Goal: Task Accomplishment & Management: Complete application form

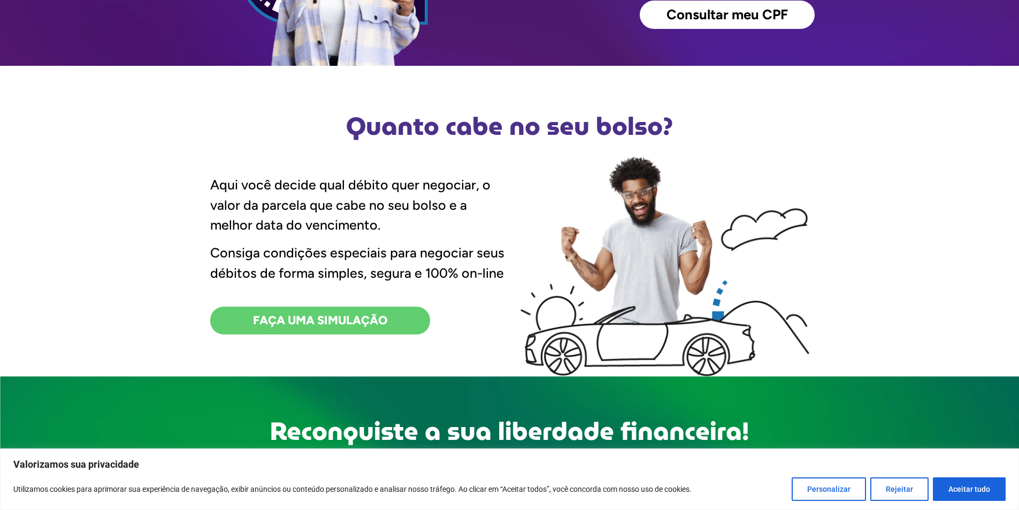
scroll to position [214, 0]
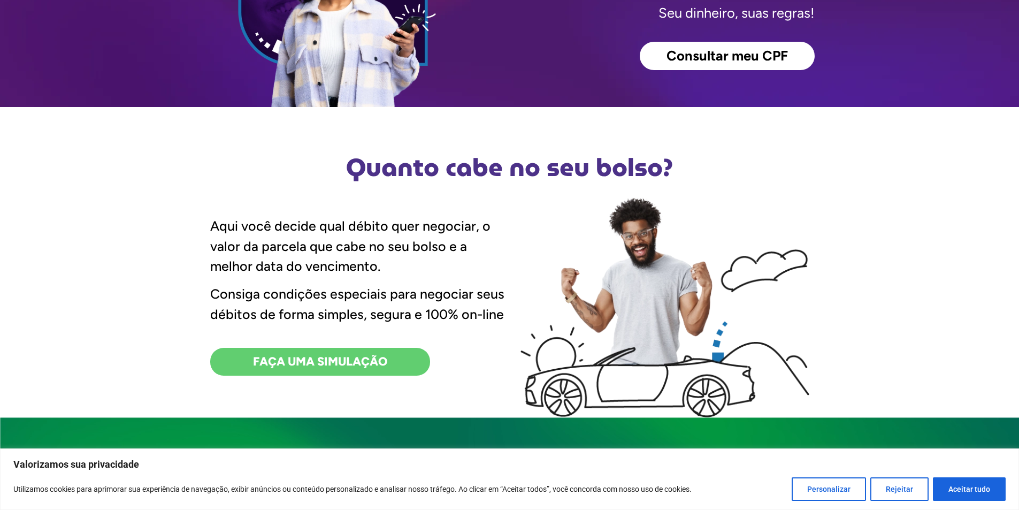
click at [713, 50] on span "Consultar meu CPF" at bounding box center [726, 56] width 121 height 14
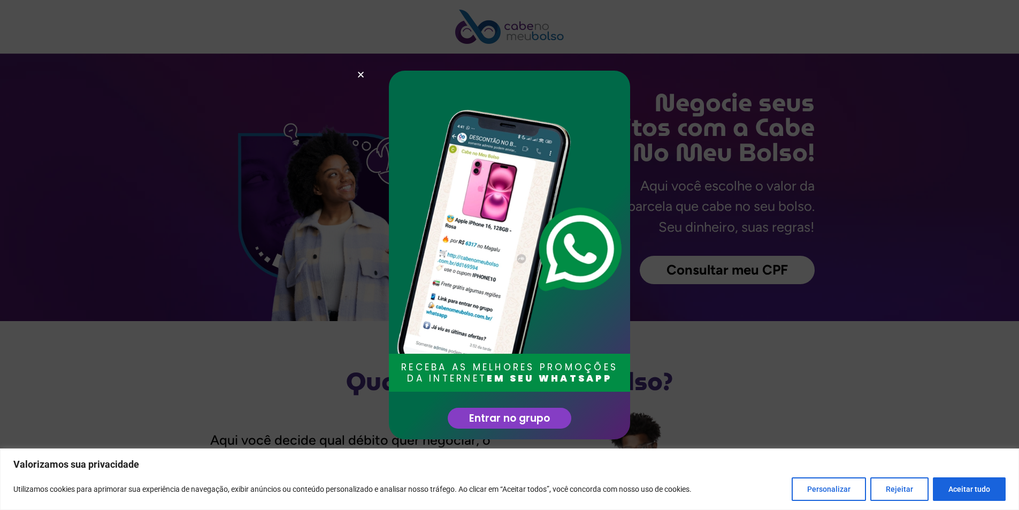
drag, startPoint x: 974, startPoint y: 494, endPoint x: 874, endPoint y: 449, distance: 109.8
click at [974, 494] on button "Aceitar tudo" at bounding box center [968, 489] width 73 height 24
checkbox input "true"
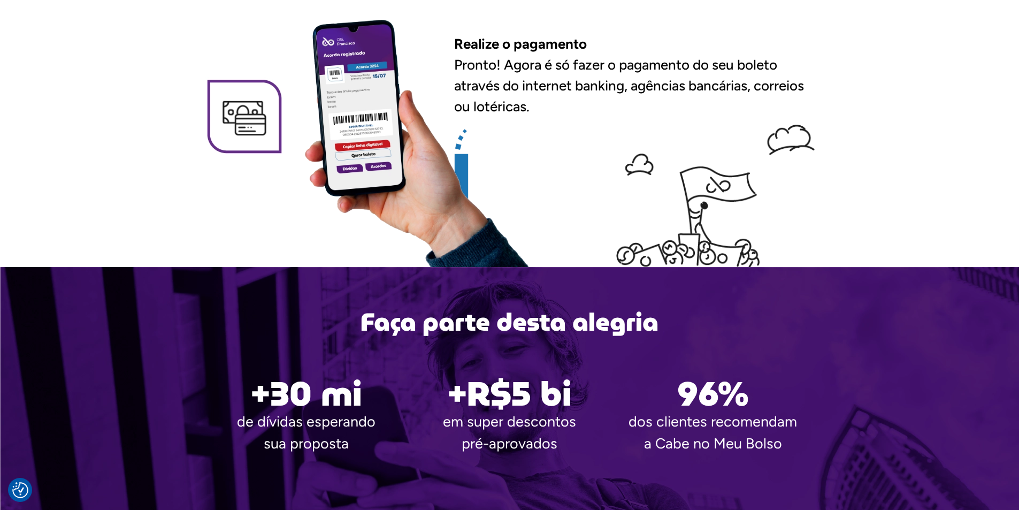
scroll to position [1658, 0]
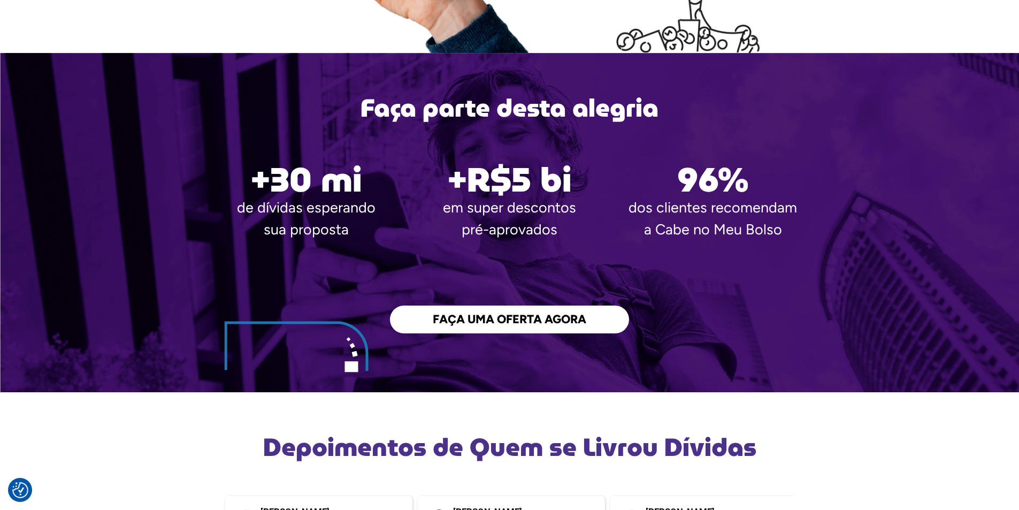
click at [521, 324] on span "FAÇA UMA OFERTA AGORA" at bounding box center [509, 319] width 153 height 12
